Goal: Task Accomplishment & Management: Use online tool/utility

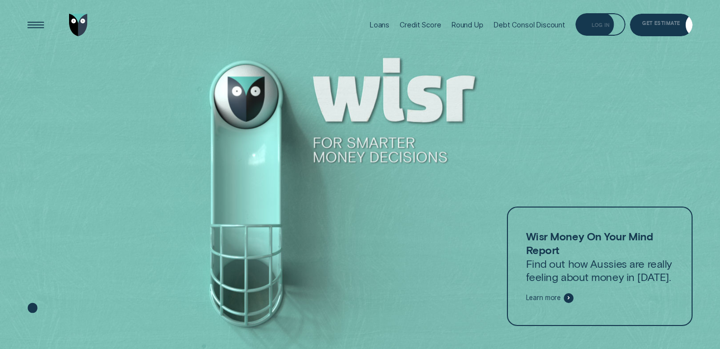
click at [609, 23] on div "Log in" at bounding box center [601, 25] width 18 height 4
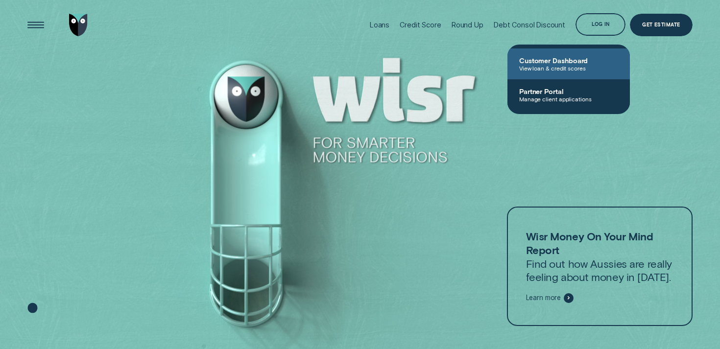
click at [536, 67] on span "View loan & credit scores" at bounding box center [568, 68] width 99 height 7
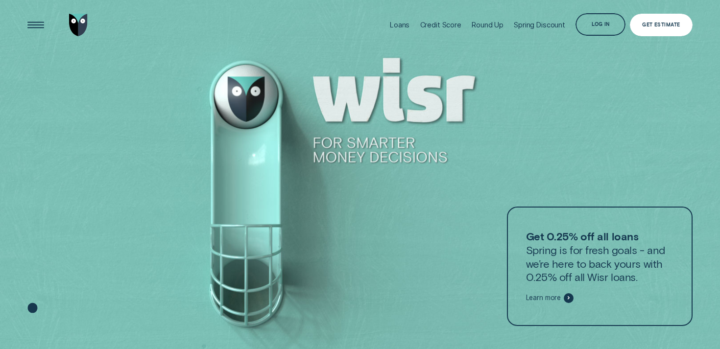
click at [646, 25] on div "Get Estimate" at bounding box center [661, 25] width 38 height 4
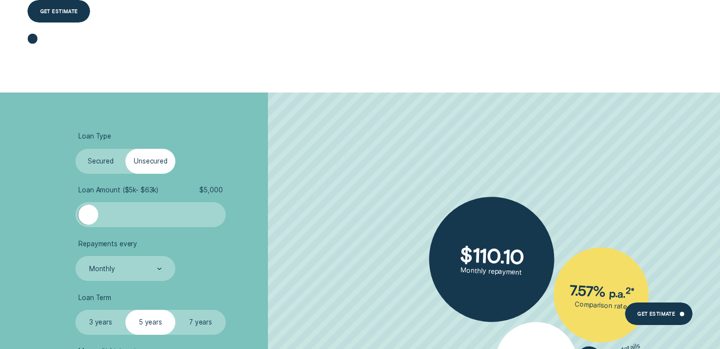
scroll to position [204, 0]
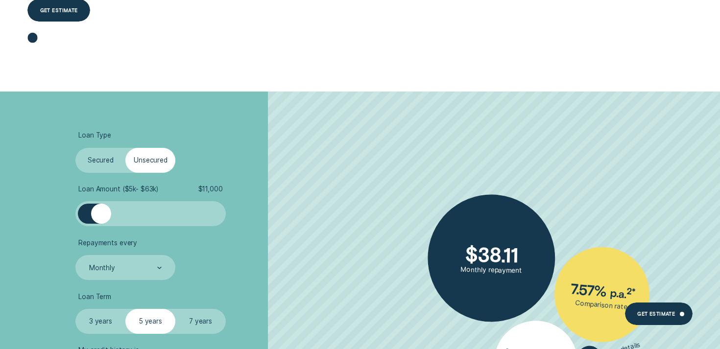
drag, startPoint x: 95, startPoint y: 207, endPoint x: 100, endPoint y: 209, distance: 5.9
click at [100, 209] on div at bounding box center [150, 214] width 125 height 20
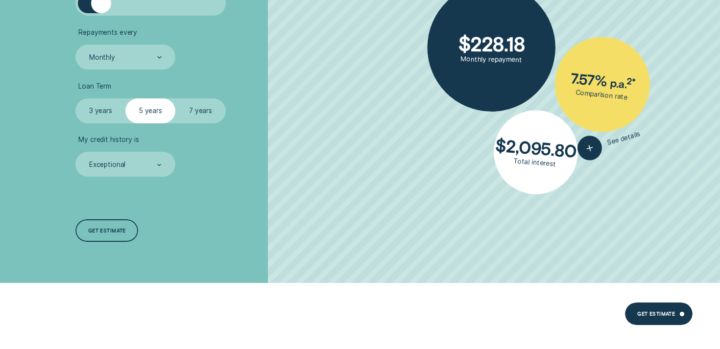
scroll to position [414, 0]
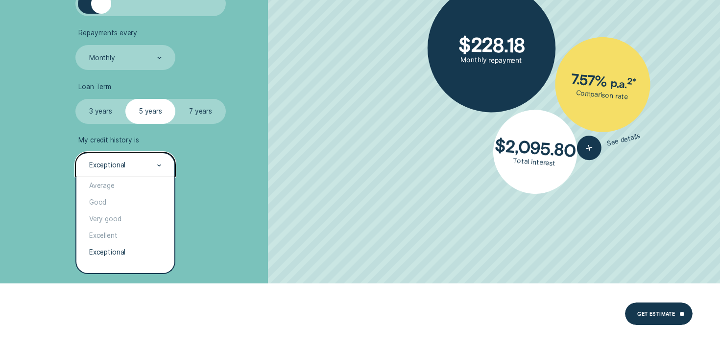
click at [125, 164] on div "Exceptional" at bounding box center [124, 165] width 73 height 9
click at [112, 217] on div "Very good" at bounding box center [124, 219] width 97 height 17
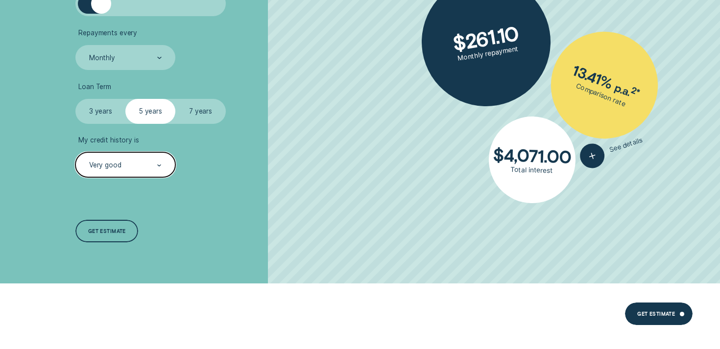
click at [141, 166] on div "Very good" at bounding box center [124, 165] width 73 height 9
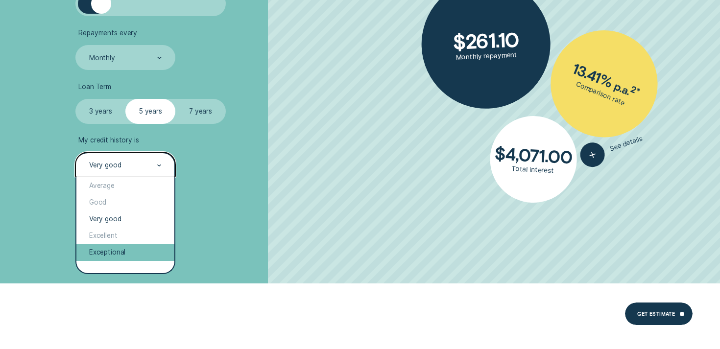
click at [114, 252] on div "Exceptional" at bounding box center [124, 252] width 97 height 17
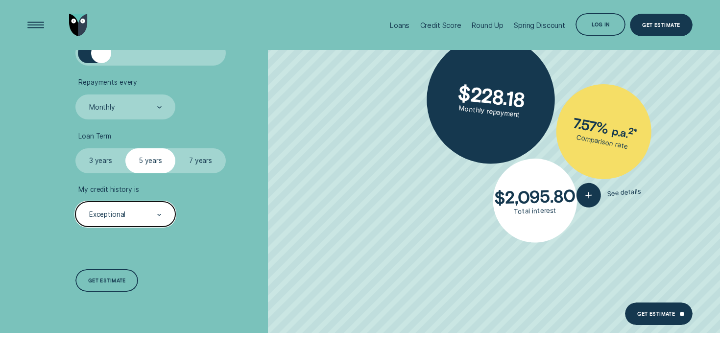
scroll to position [350, 0]
